Goal: Transaction & Acquisition: Purchase product/service

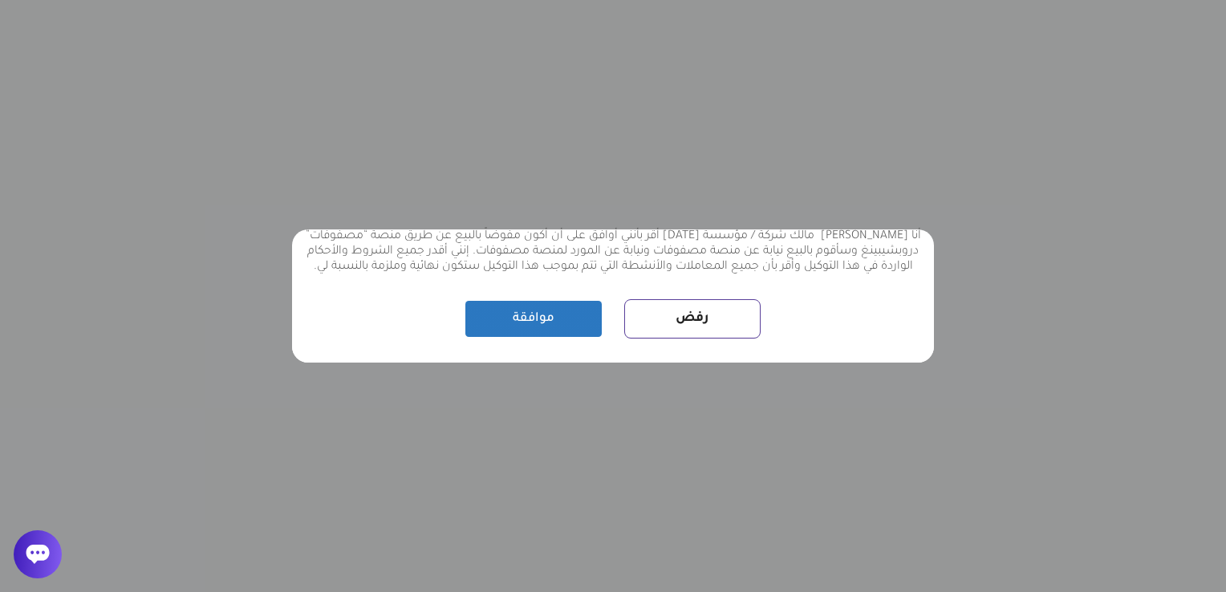
click at [522, 322] on button "موافقة" at bounding box center [533, 319] width 136 height 36
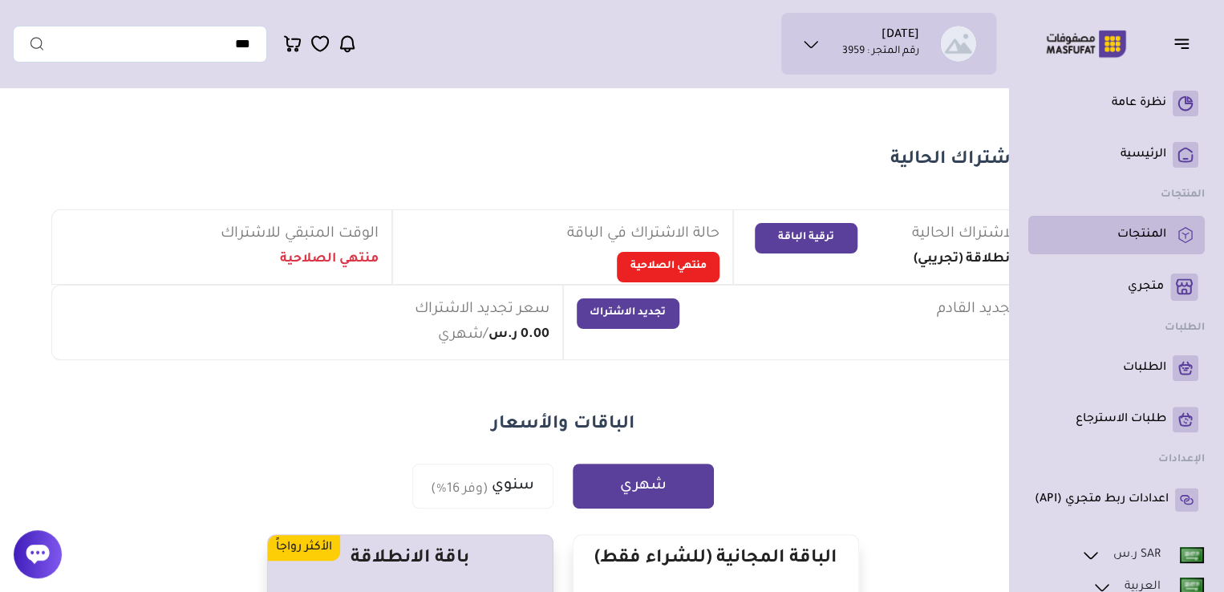
click at [1129, 237] on p "المنتجات" at bounding box center [1141, 235] width 49 height 16
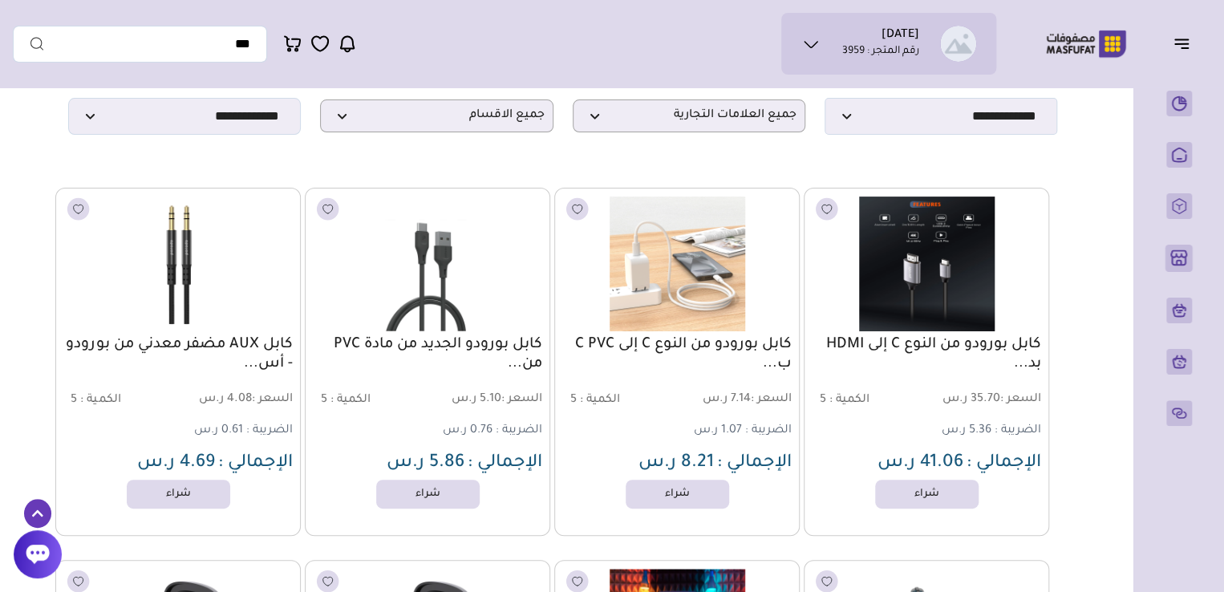
scroll to position [103, 0]
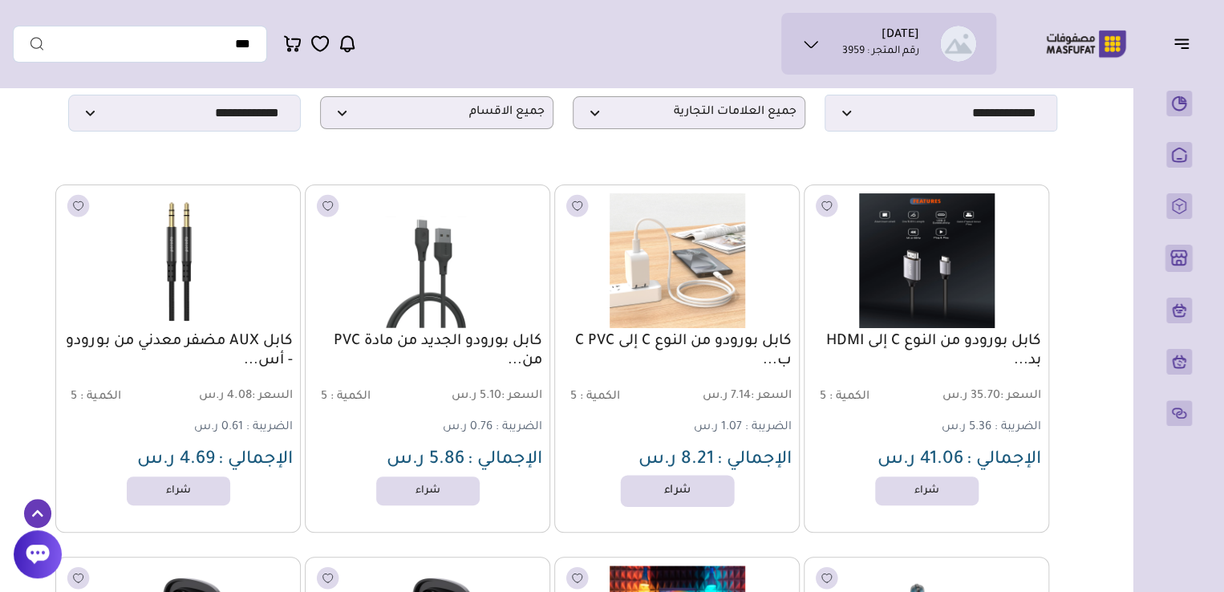
click at [687, 493] on link "شراء" at bounding box center [678, 491] width 114 height 32
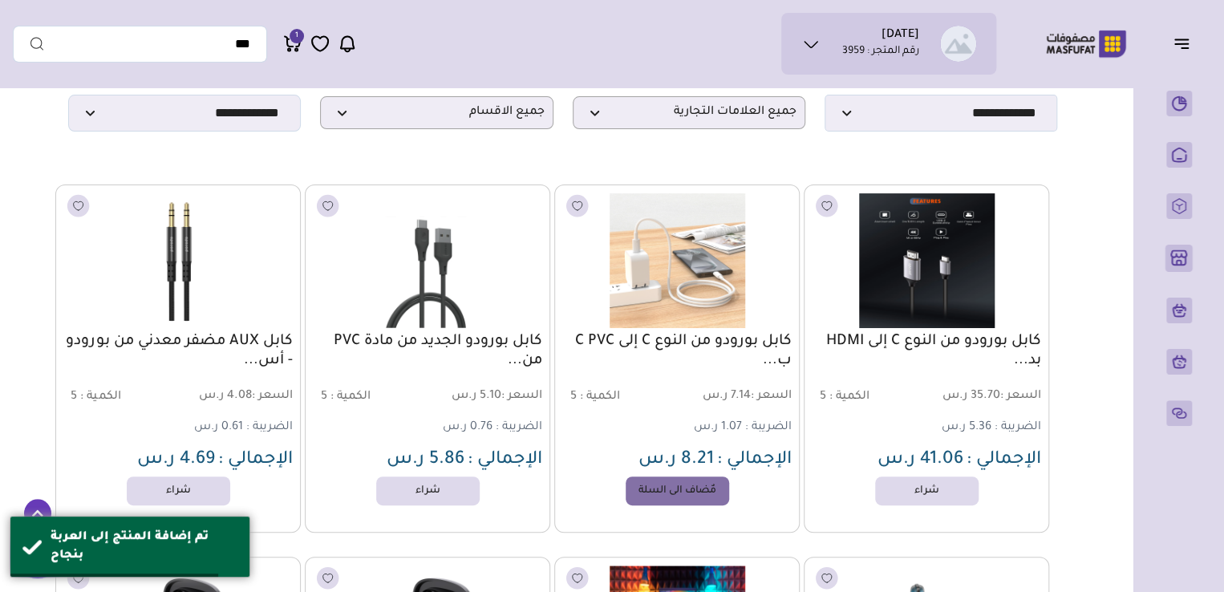
click at [293, 50] on icon at bounding box center [292, 44] width 19 height 20
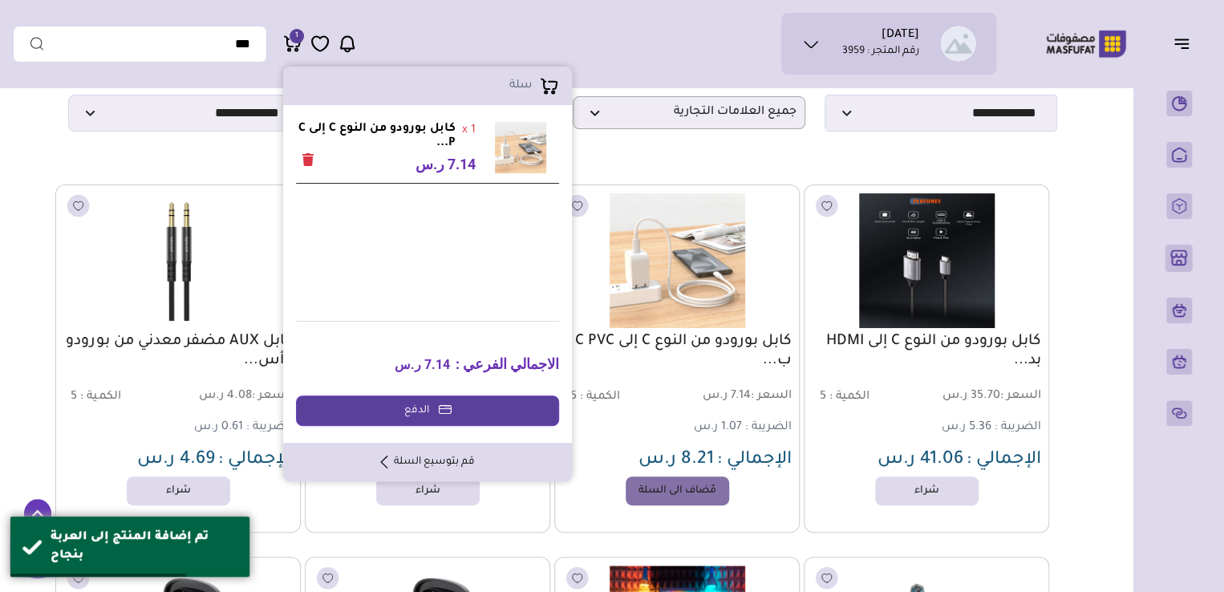
click at [443, 460] on link "قم بتوسيع السلة" at bounding box center [428, 462] width 94 height 14
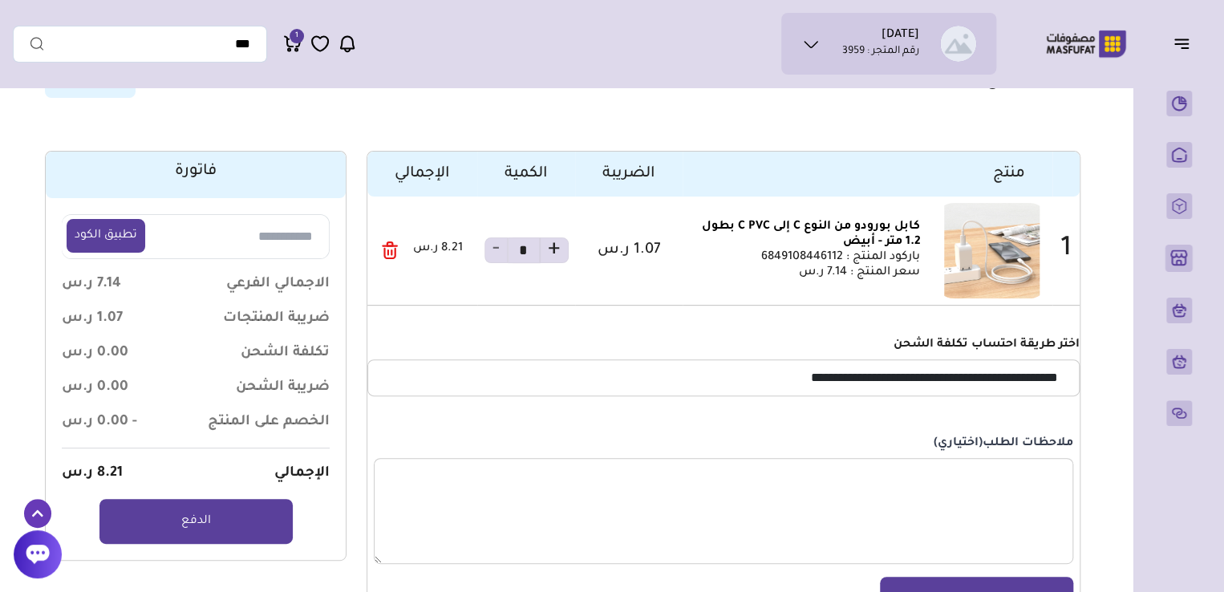
scroll to position [87, 0]
click at [54, 121] on section "سلة ( 1 منتج) حذف الكل منتج 1" at bounding box center [563, 348] width 1100 height 679
